Goal: Information Seeking & Learning: Check status

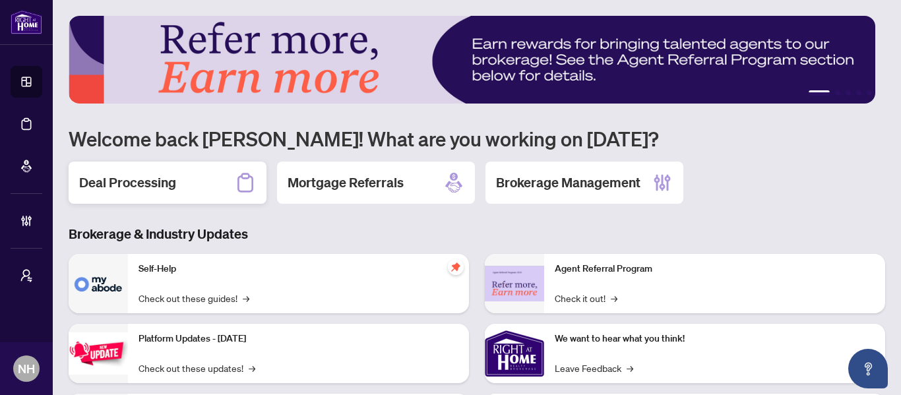
click at [235, 190] on icon at bounding box center [245, 182] width 21 height 21
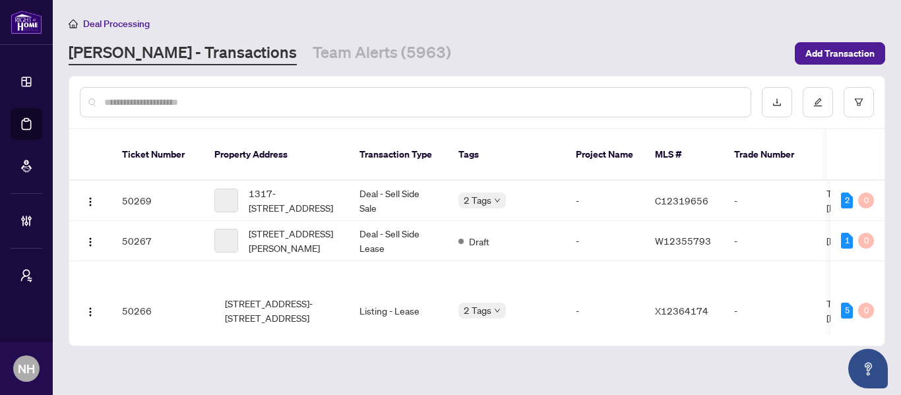
click at [163, 98] on input "text" at bounding box center [422, 102] width 636 height 15
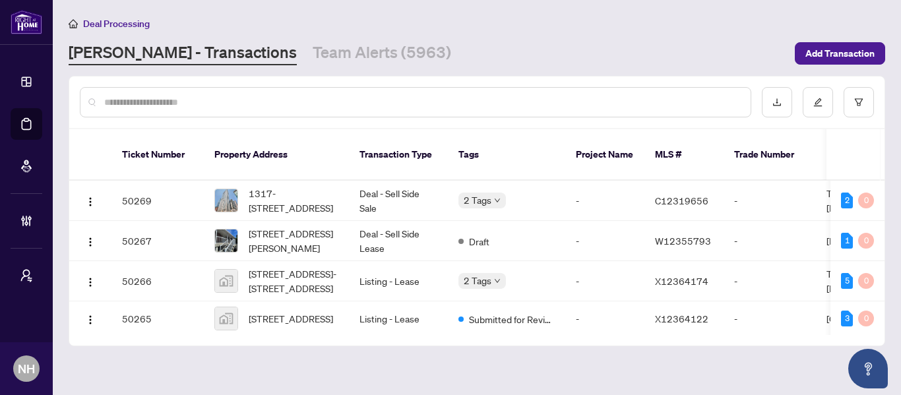
paste input "**********"
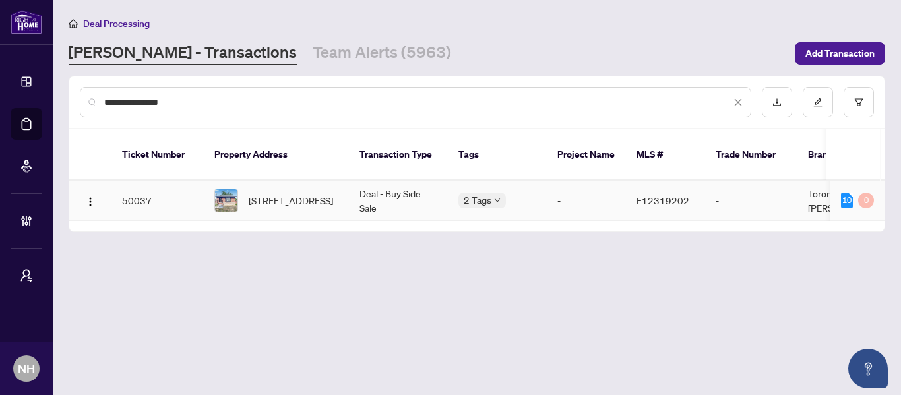
type input "**********"
click at [264, 193] on span "31 Benlight Cres, Toronto, Ontario M1H 1P4, Canada" at bounding box center [291, 200] width 84 height 15
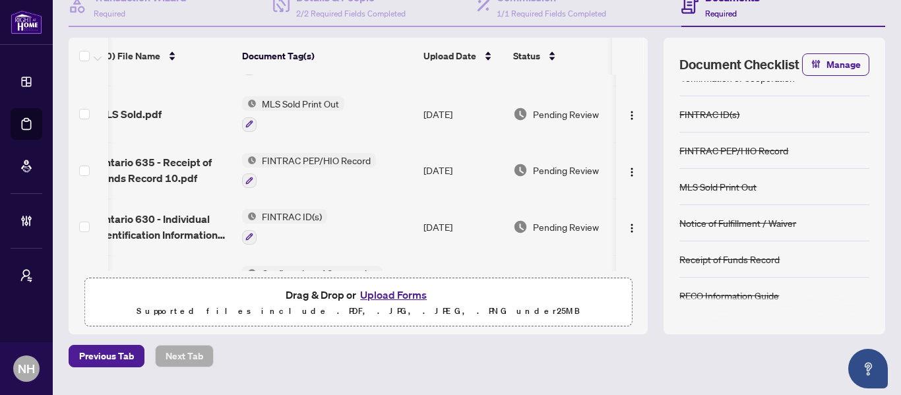
scroll to position [0, 133]
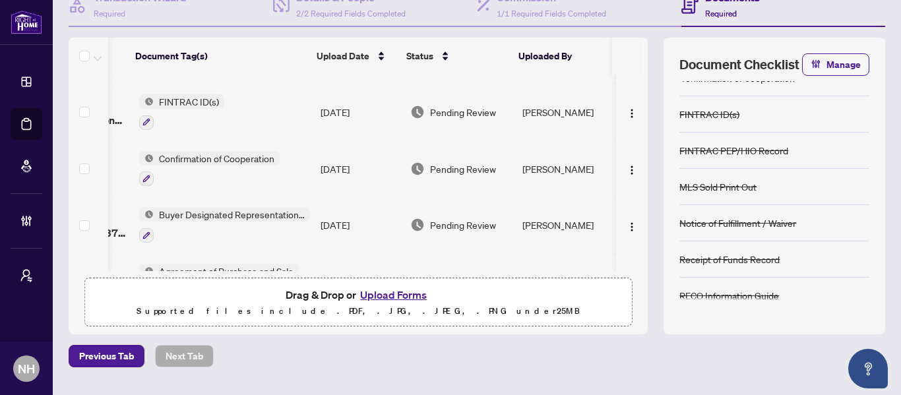
drag, startPoint x: 519, startPoint y: 265, endPoint x: 615, endPoint y: 265, distance: 96.3
click at [634, 265] on tbody "RECO Information Guide 5.pdf RECO Information Guide Aug/24/2025 Pending Review …" at bounding box center [298, 81] width 699 height 561
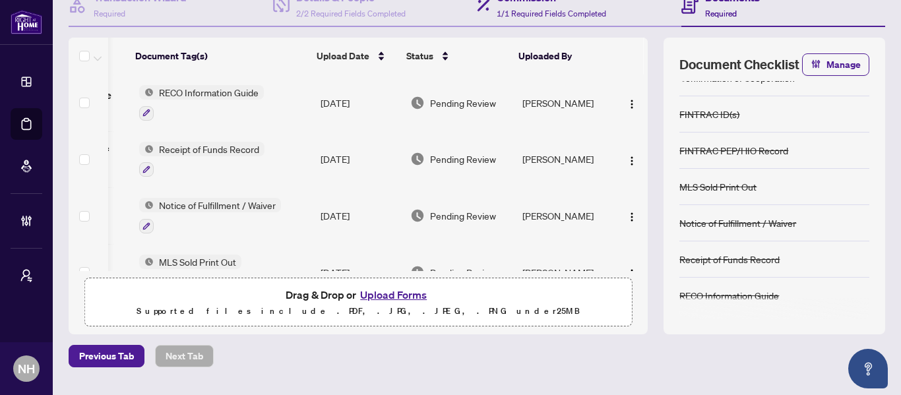
click at [658, 25] on div "Commission 1/1 Required Fields Completed" at bounding box center [579, 5] width 205 height 43
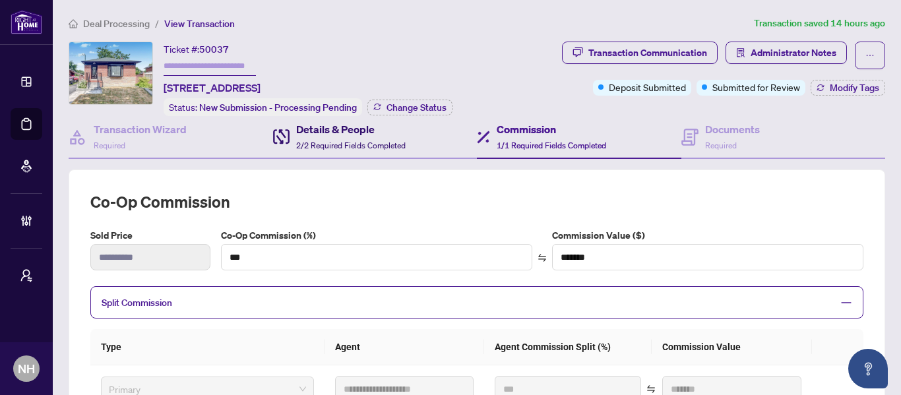
click at [331, 137] on div "Details & People 2/2 Required Fields Completed" at bounding box center [351, 136] width 110 height 31
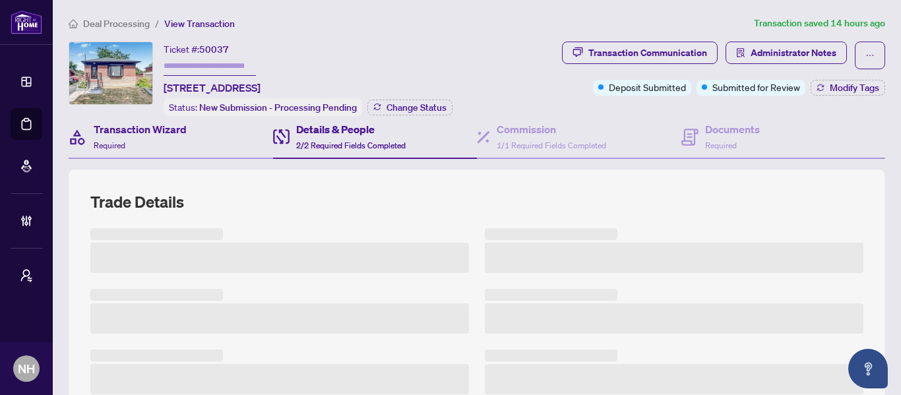
click at [199, 140] on div "Transaction Wizard Required" at bounding box center [171, 137] width 205 height 43
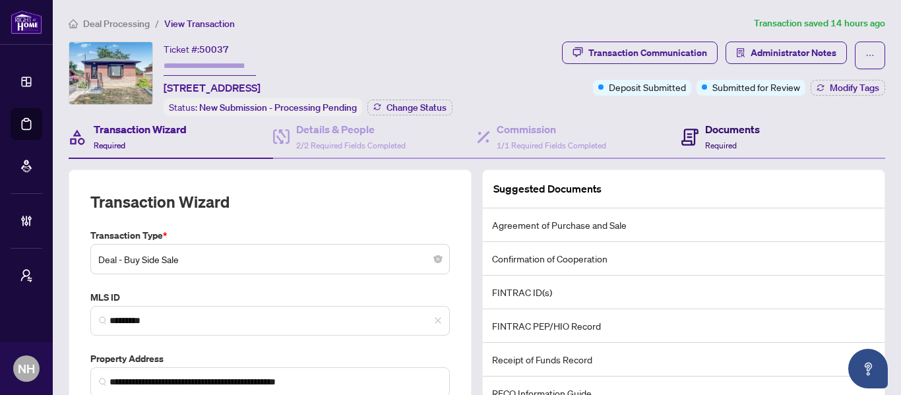
click at [715, 135] on h4 "Documents" at bounding box center [732, 129] width 55 height 16
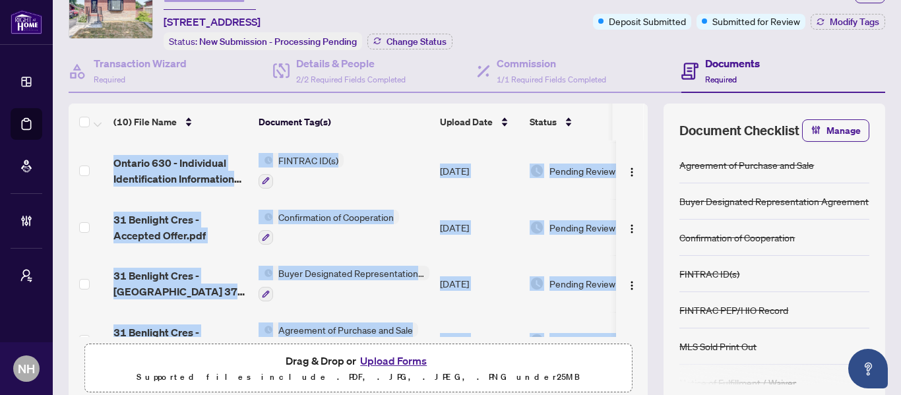
scroll to position [367, 0]
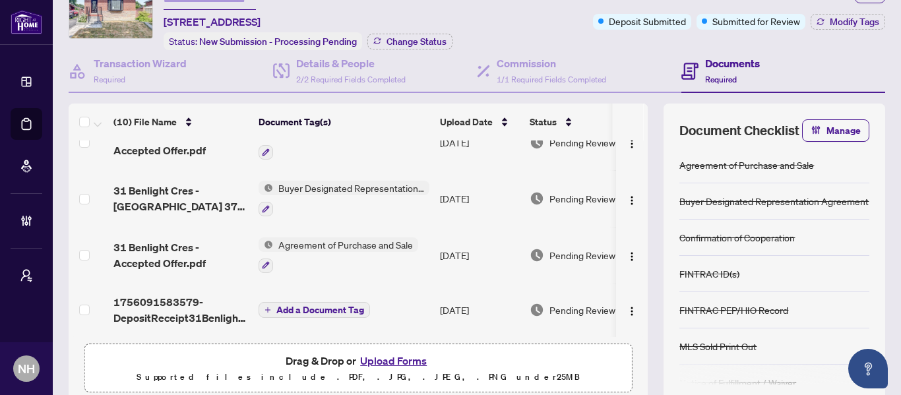
drag, startPoint x: 464, startPoint y: 335, endPoint x: 587, endPoint y: 335, distance: 122.7
click at [587, 335] on div "RECO Information Guide 5.pdf RECO Information Guide Aug/24/2025 Pending Review …" at bounding box center [358, 239] width 579 height 197
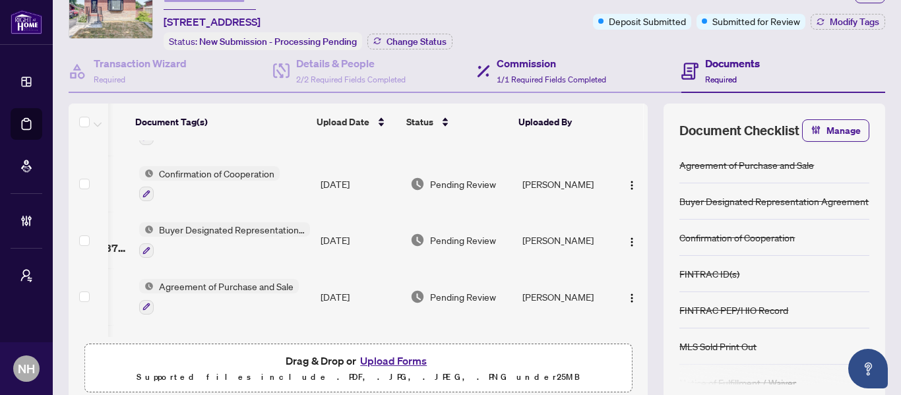
scroll to position [301, 133]
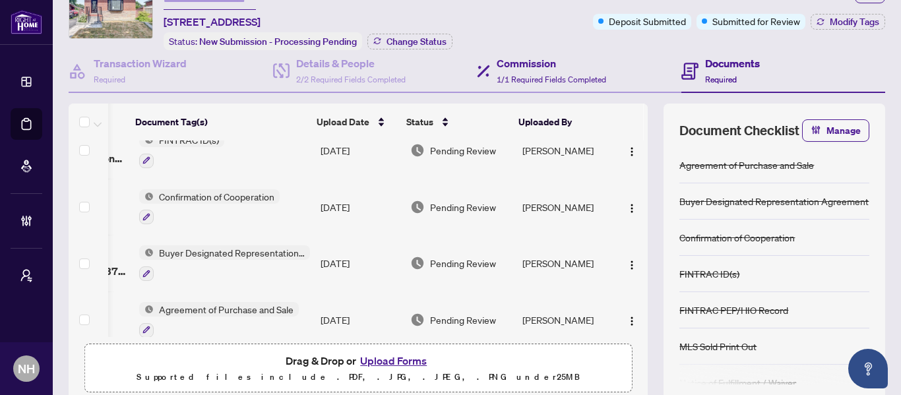
click at [629, 64] on div "Commission 1/1 Required Fields Completed" at bounding box center [579, 71] width 205 height 43
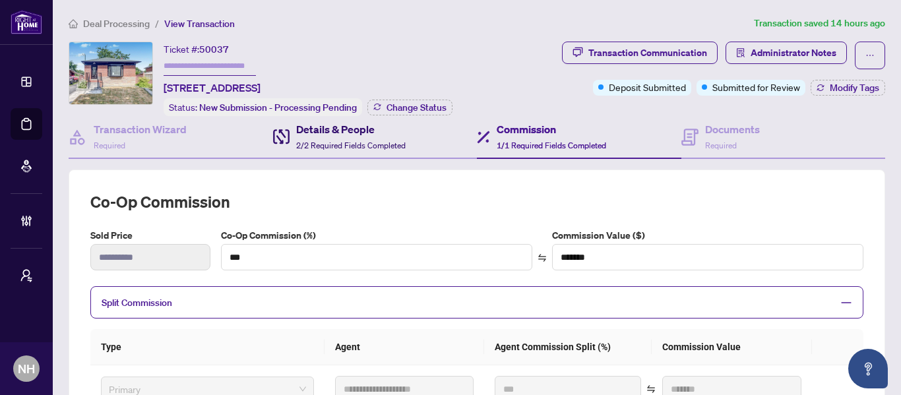
click at [365, 141] on span "2/2 Required Fields Completed" at bounding box center [351, 146] width 110 height 10
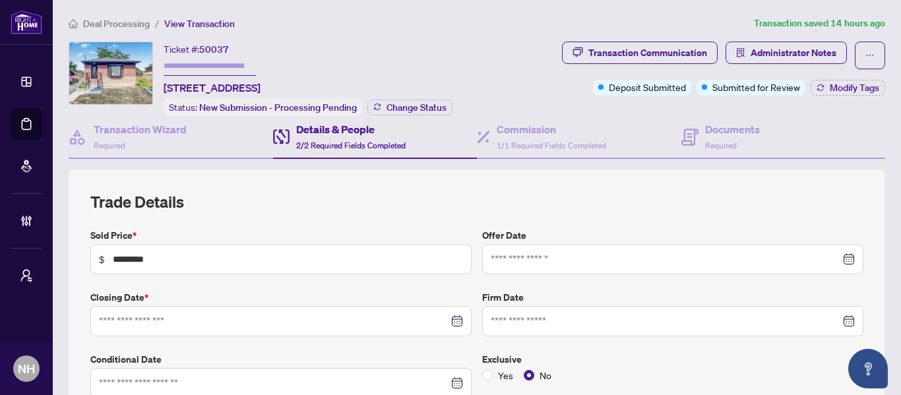
type input "**********"
click at [800, 134] on div "Documents Required" at bounding box center [784, 137] width 205 height 43
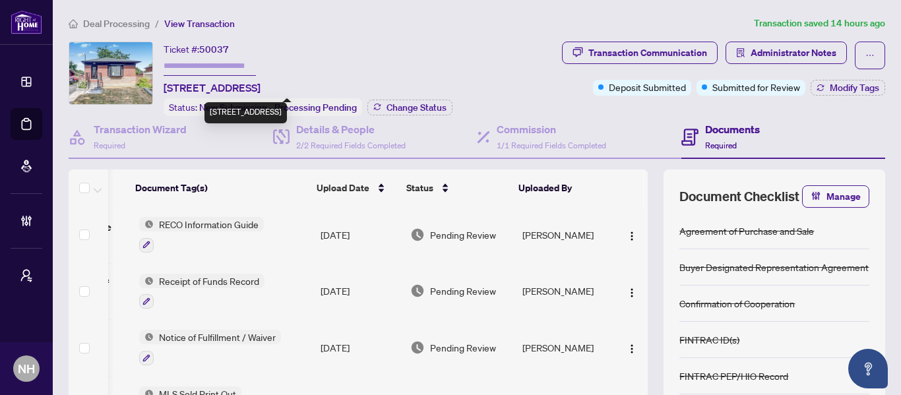
drag, startPoint x: 162, startPoint y: 88, endPoint x: 244, endPoint y: 90, distance: 81.8
click at [244, 90] on div "Ticket #: 50037 31 Benlight Cres, Toronto, Ontario M1H 1P4, Canada Status: New …" at bounding box center [287, 79] width 436 height 75
copy span "31 Benlight Cres,"
click at [112, 29] on li "Deal Processing" at bounding box center [109, 23] width 81 height 15
click at [115, 26] on span "Deal Processing" at bounding box center [116, 24] width 67 height 12
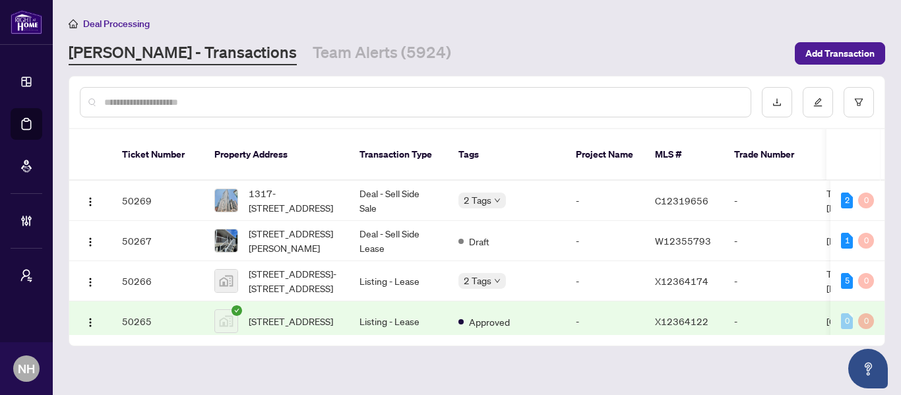
drag, startPoint x: 280, startPoint y: 59, endPoint x: 346, endPoint y: 68, distance: 67.2
click at [313, 59] on link "Team Alerts (5924)" at bounding box center [382, 54] width 139 height 24
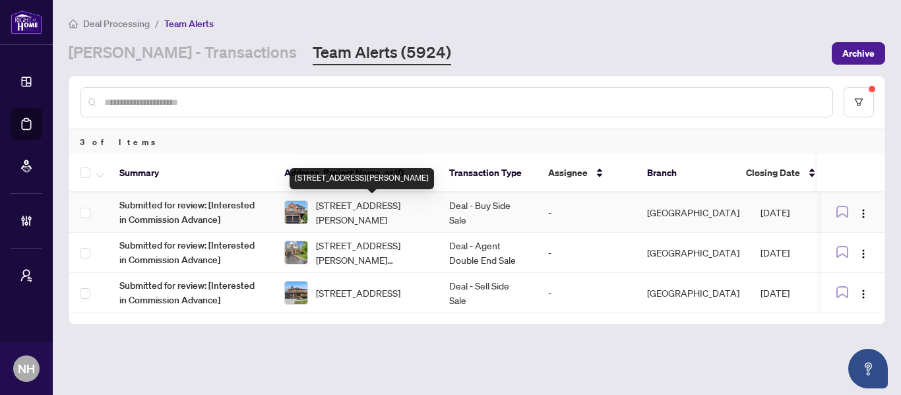
click at [378, 207] on span "[STREET_ADDRESS][PERSON_NAME]" at bounding box center [372, 212] width 112 height 29
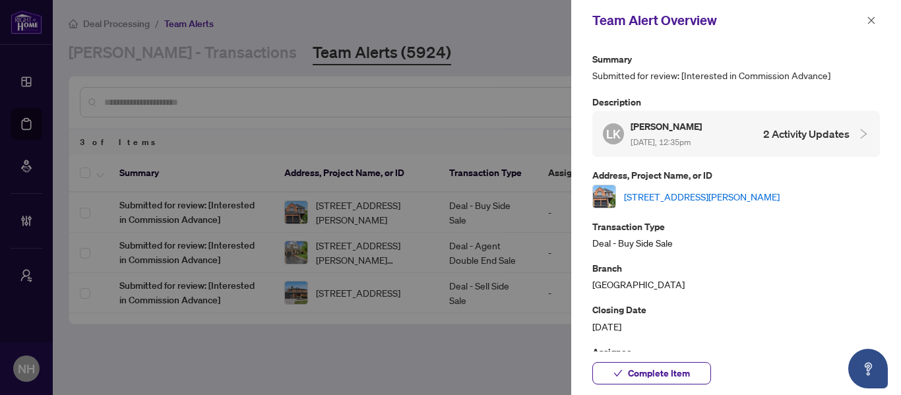
click at [744, 199] on link "[STREET_ADDRESS][PERSON_NAME]" at bounding box center [702, 196] width 156 height 15
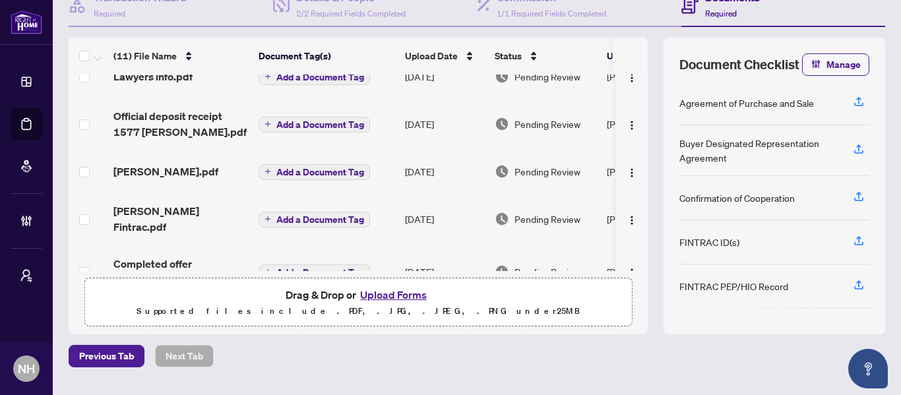
scroll to position [164, 0]
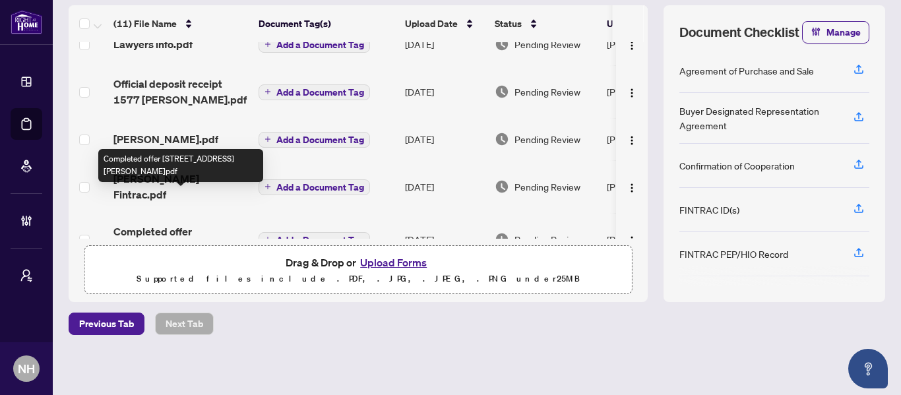
click at [181, 224] on span "Completed offer 1577 Rorison St Oshawa.pdf" at bounding box center [180, 240] width 135 height 32
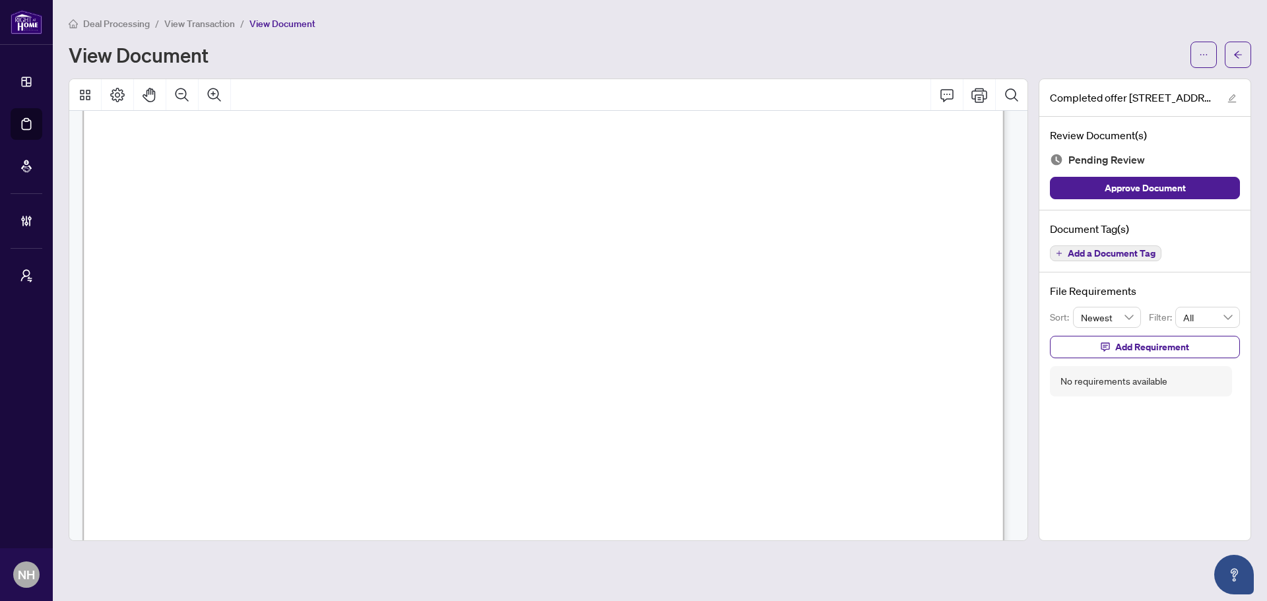
scroll to position [462, 0]
click at [901, 51] on button "button" at bounding box center [1238, 55] width 26 height 26
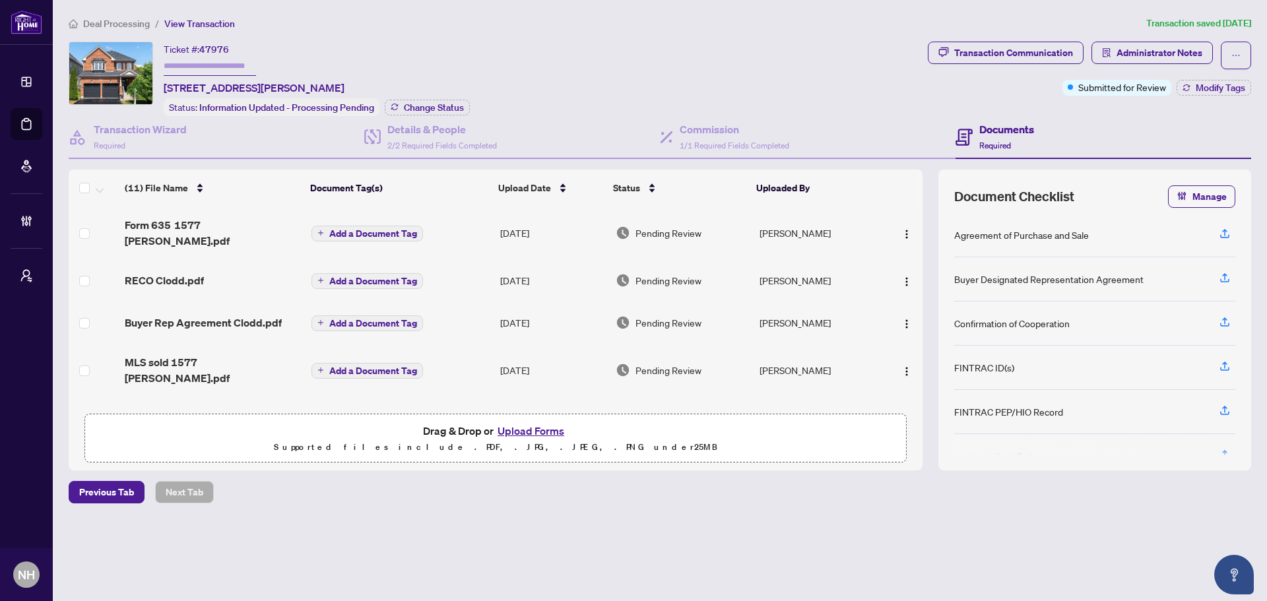
click at [102, 23] on span "Deal Processing" at bounding box center [116, 24] width 67 height 12
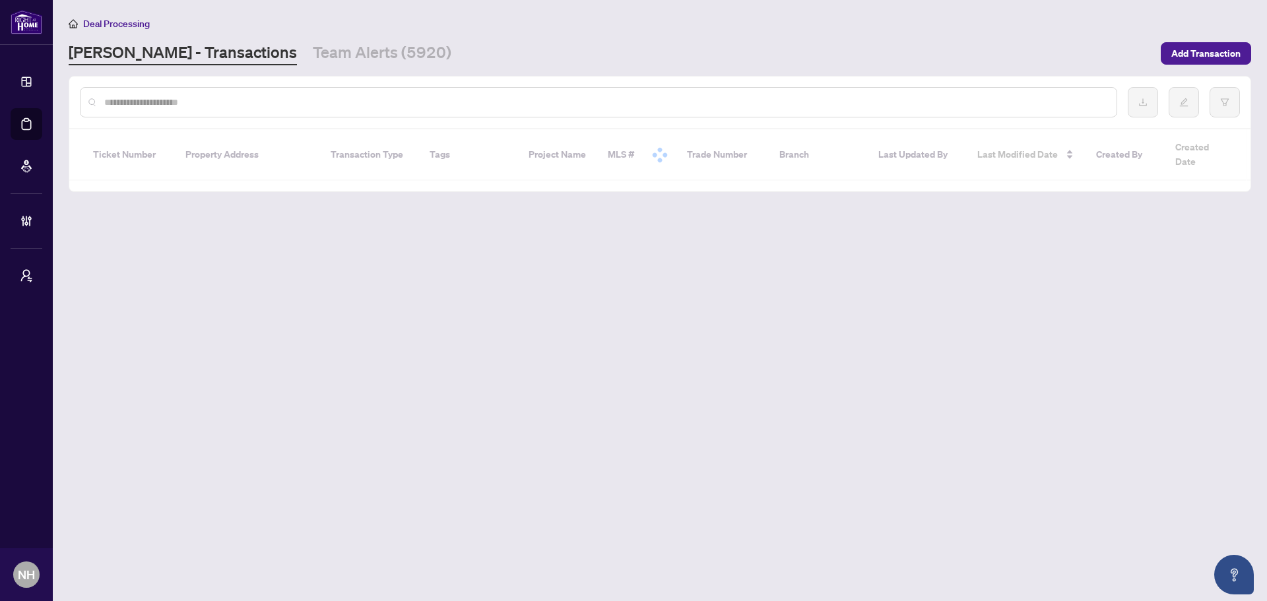
click at [313, 56] on link "Team Alerts (5920)" at bounding box center [382, 54] width 139 height 24
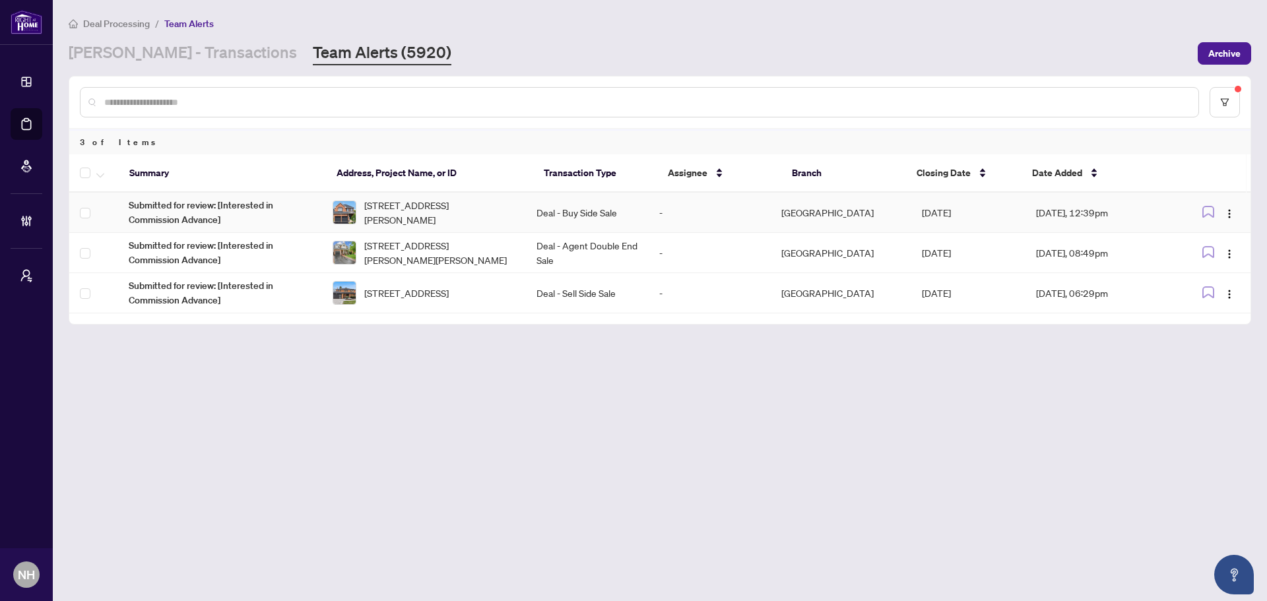
click at [567, 217] on td "Deal - Buy Side Sale" at bounding box center [587, 213] width 122 height 40
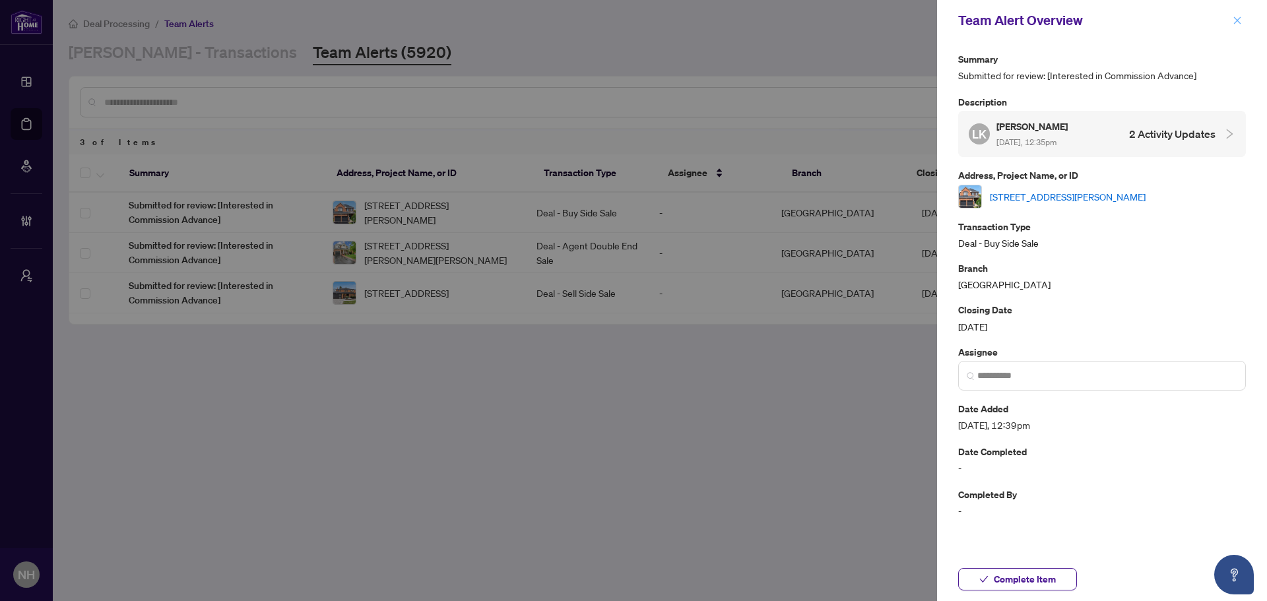
click at [901, 16] on icon "close" at bounding box center [1236, 20] width 9 height 9
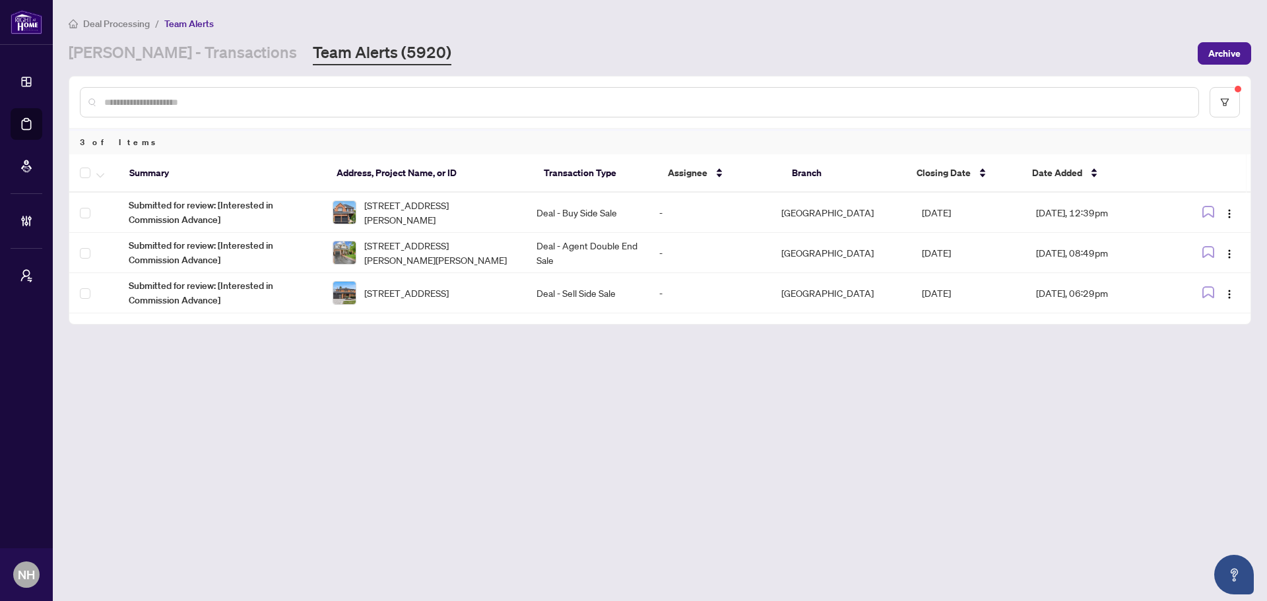
click at [901, 20] on div "Deal Processing / Team Alerts" at bounding box center [660, 23] width 1182 height 15
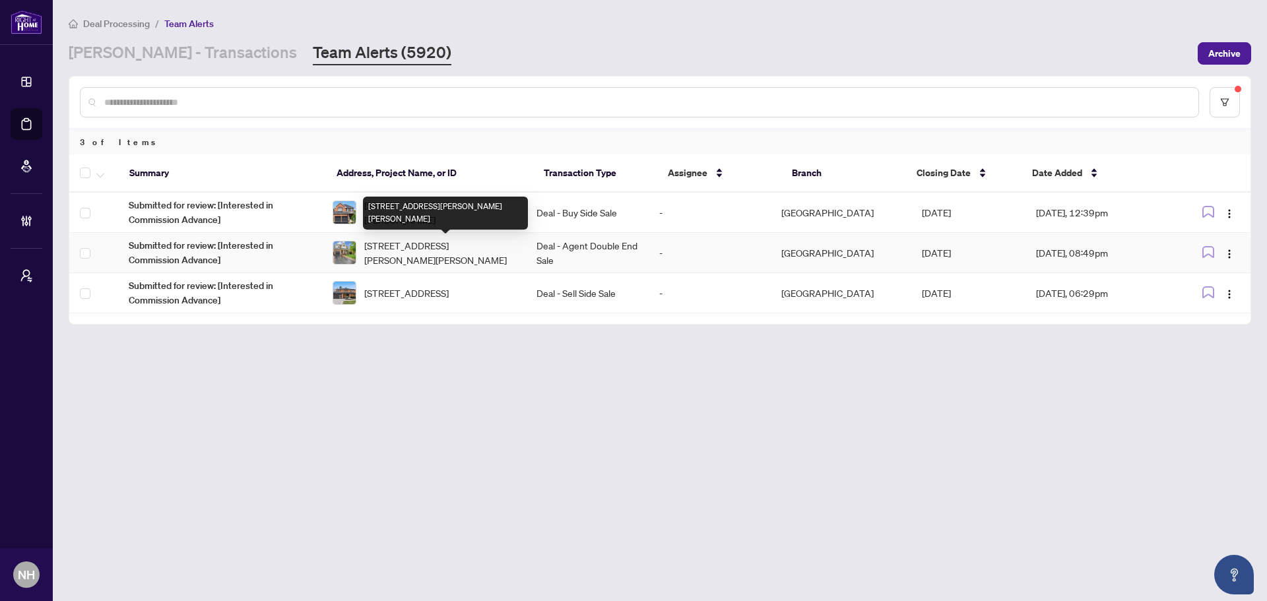
click at [498, 247] on span "[STREET_ADDRESS][PERSON_NAME][PERSON_NAME]" at bounding box center [439, 252] width 151 height 29
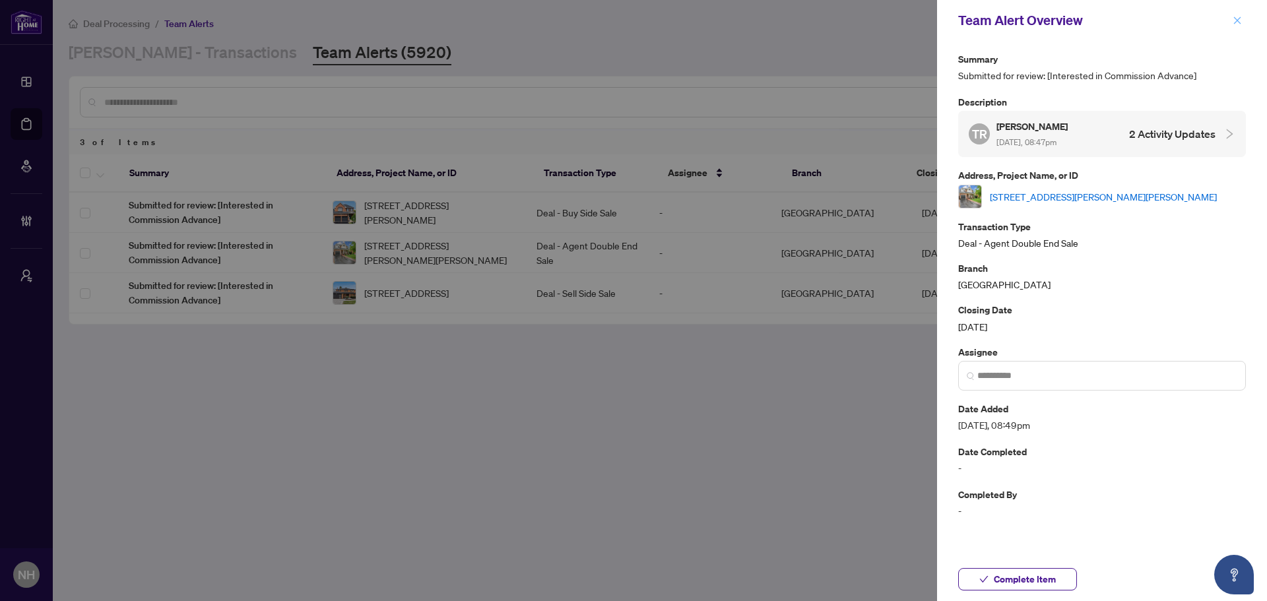
click at [901, 18] on button "button" at bounding box center [1237, 21] width 17 height 16
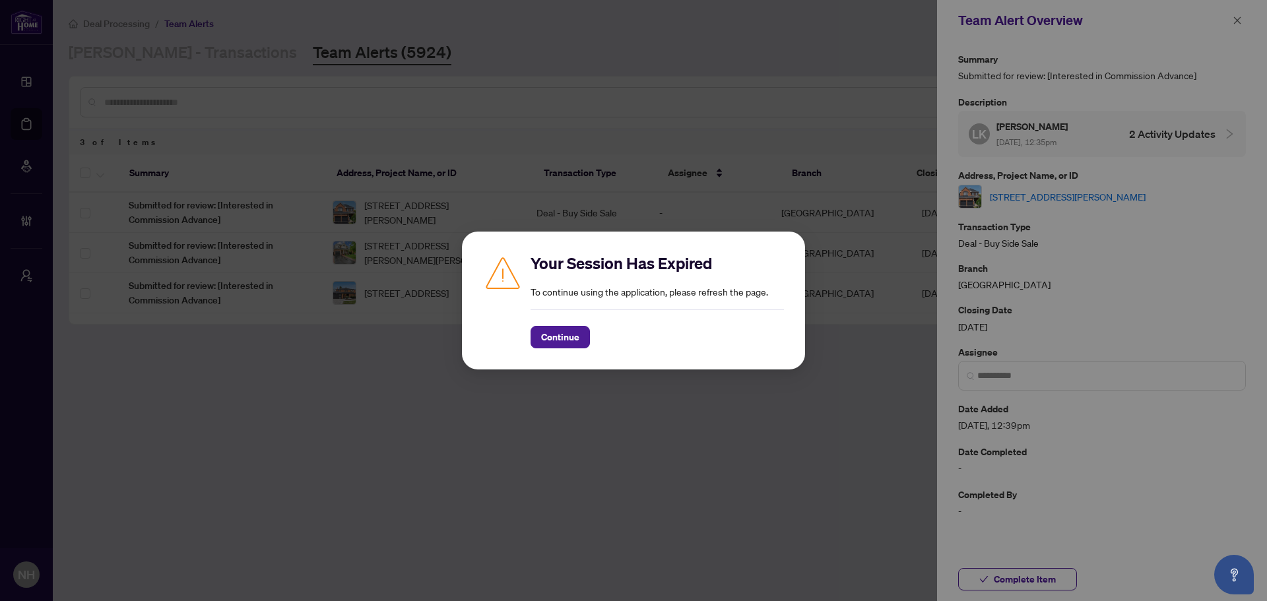
click at [531, 356] on div "Your Session Has Expired To continue using the application, please refresh the …" at bounding box center [633, 301] width 343 height 138
click at [558, 338] on span "Continue" at bounding box center [560, 337] width 38 height 21
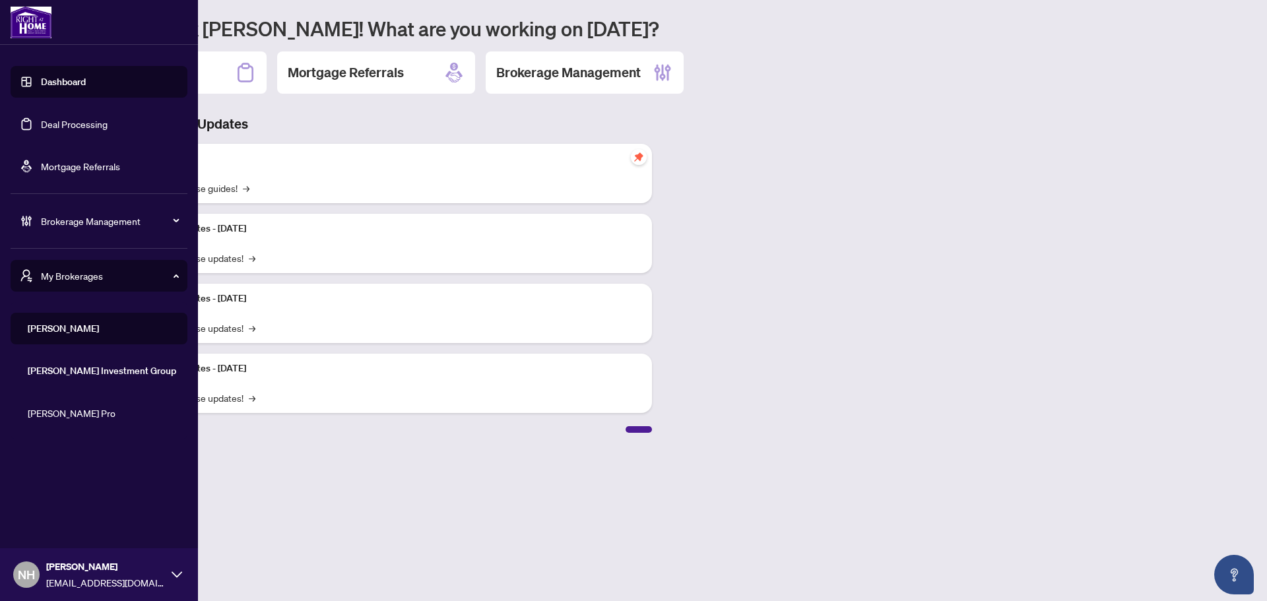
drag, startPoint x: 86, startPoint y: 278, endPoint x: 80, endPoint y: 337, distance: 59.6
click at [86, 278] on span "My Brokerages" at bounding box center [109, 276] width 137 height 15
click at [80, 337] on li "RAHR" at bounding box center [99, 329] width 177 height 32
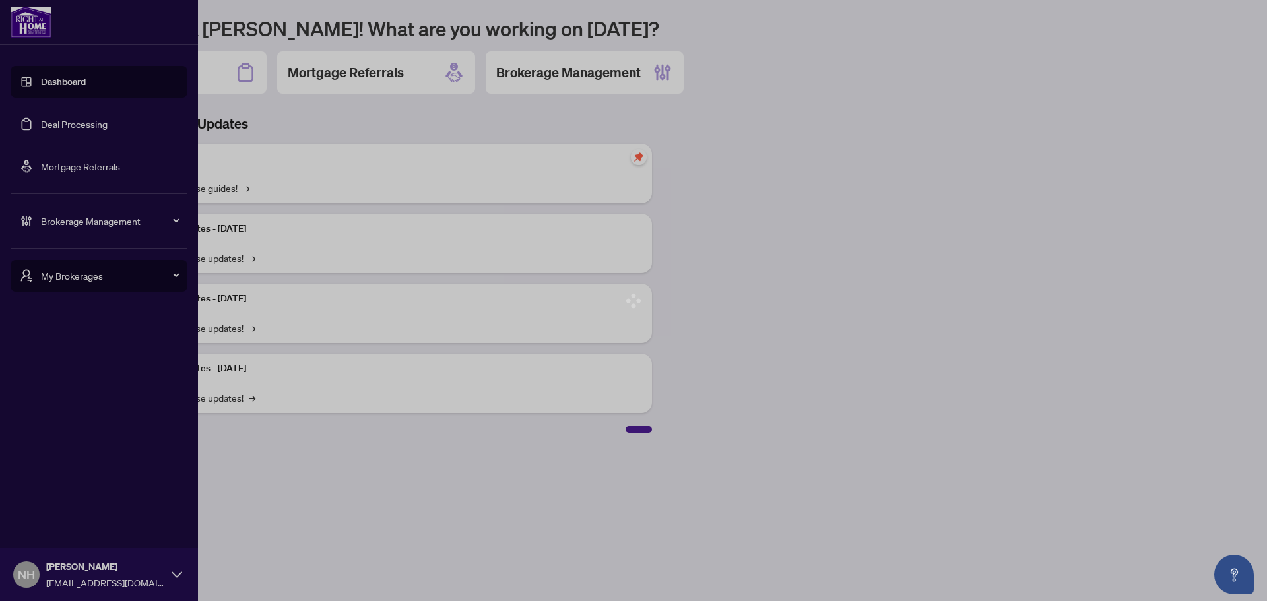
click at [94, 325] on div at bounding box center [633, 300] width 1267 height 601
